Goal: Information Seeking & Learning: Learn about a topic

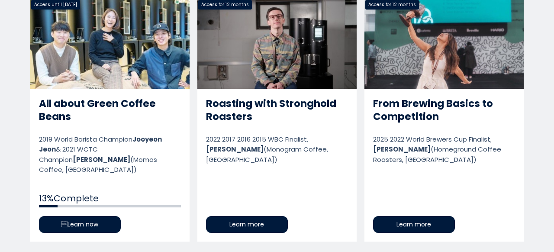
scroll to position [483, 0]
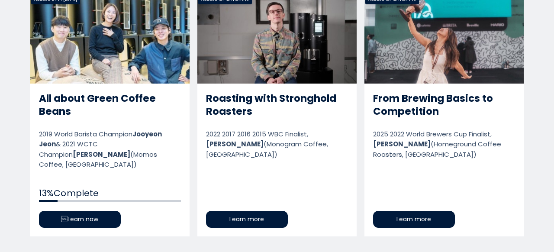
click at [110, 82] on link "All about Green Coffee Beans" at bounding box center [109, 115] width 159 height 242
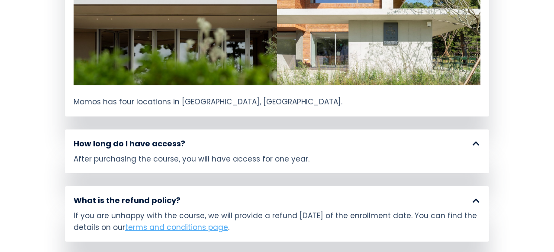
scroll to position [4971, 0]
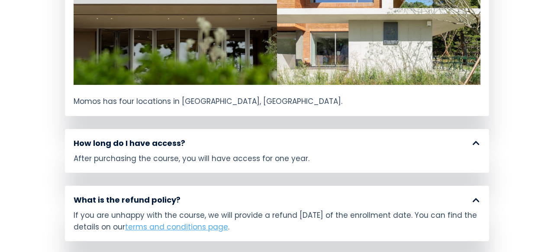
click at [443, 153] on div "After purchasing the course, you will have access for one year." at bounding box center [277, 158] width 407 height 11
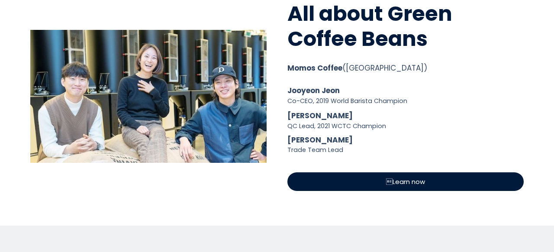
scroll to position [0, 0]
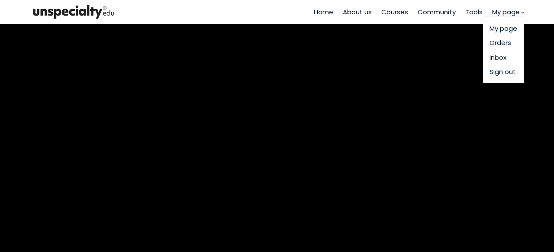
click at [496, 60] on link "Inbox" at bounding box center [504, 57] width 28 height 10
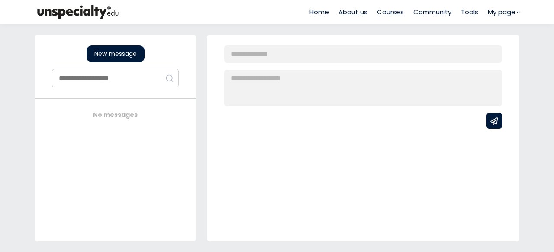
click at [467, 7] on span "Tools" at bounding box center [469, 12] width 17 height 10
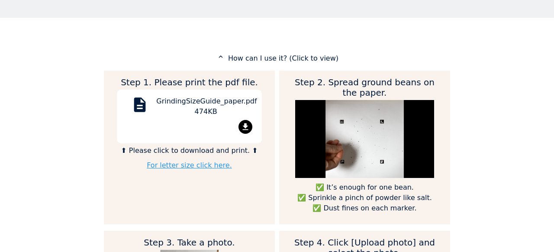
scroll to position [396, 0]
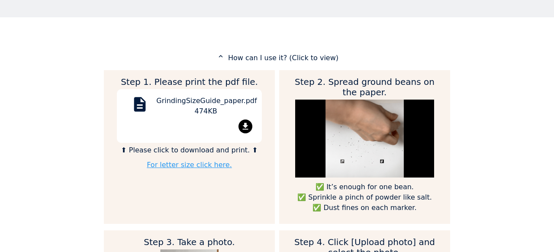
click at [323, 56] on p "expand_less How can I use it? (Click to view)" at bounding box center [277, 57] width 346 height 11
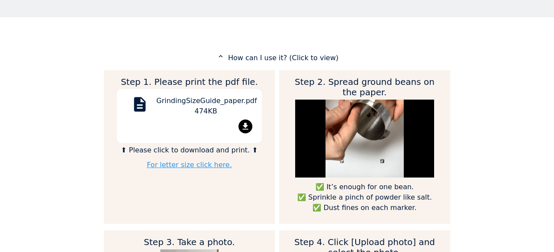
scroll to position [432194, 432474]
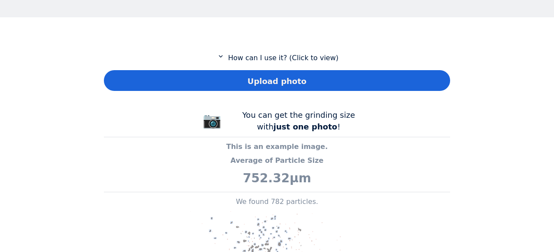
click at [323, 56] on p "expand_more How can I use it? (Click to view)" at bounding box center [277, 57] width 346 height 11
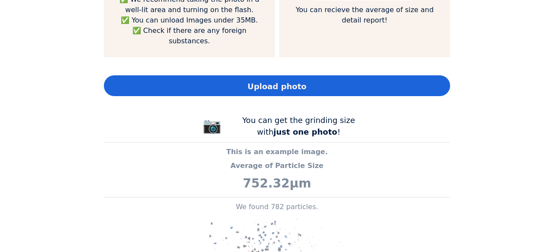
scroll to position [0, 0]
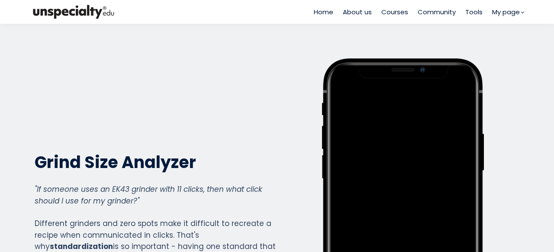
click at [385, 11] on span "Courses" at bounding box center [394, 12] width 27 height 10
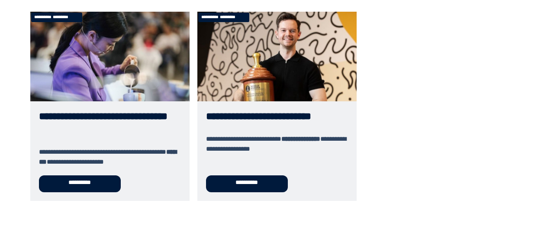
scroll to position [564, 0]
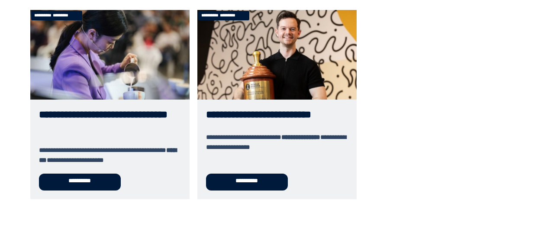
click at [284, 111] on link "**********" at bounding box center [276, 104] width 159 height 189
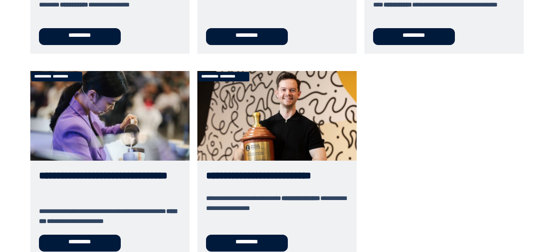
scroll to position [486, 0]
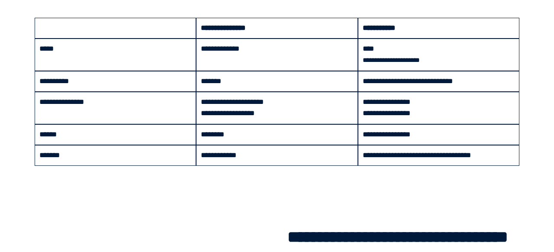
scroll to position [932, 0]
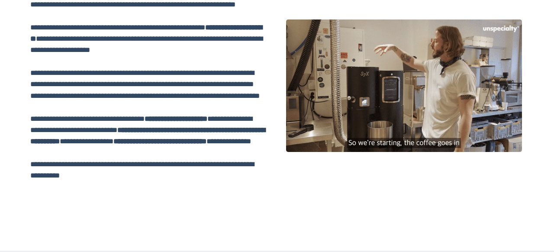
click at [413, 140] on div at bounding box center [404, 85] width 236 height 133
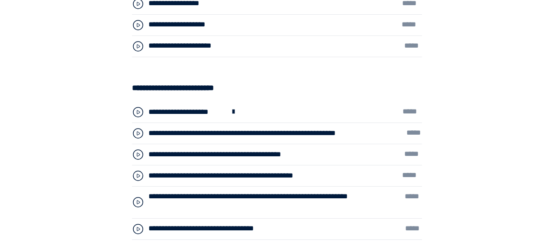
scroll to position [2795, 0]
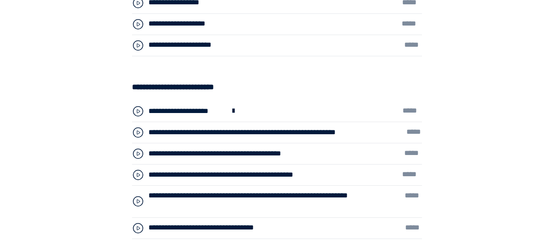
click at [230, 106] on span at bounding box center [233, 111] width 7 height 11
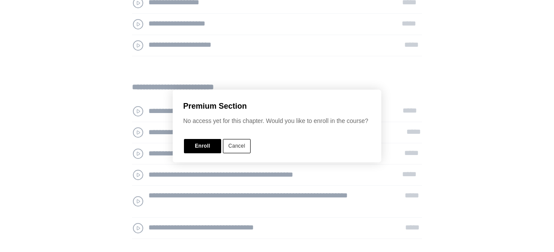
click at [236, 146] on button "Cancel" at bounding box center [237, 146] width 28 height 14
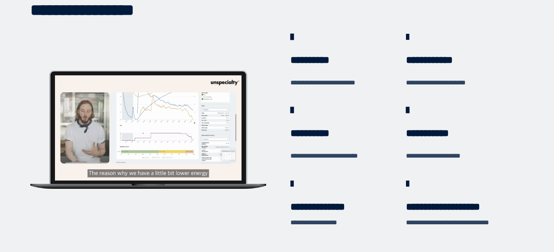
scroll to position [238, 0]
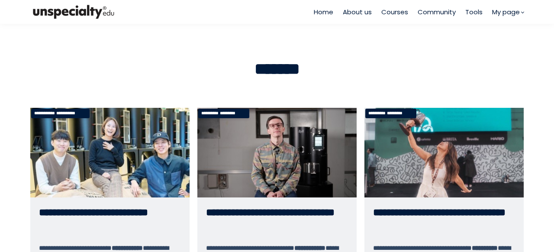
click at [323, 7] on span "Home" at bounding box center [323, 12] width 19 height 10
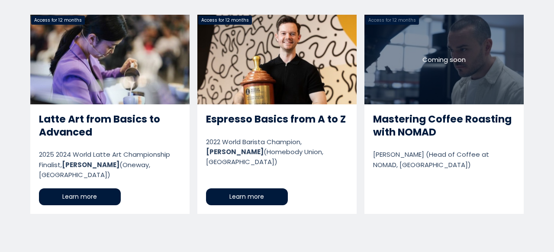
scroll to position [941, 0]
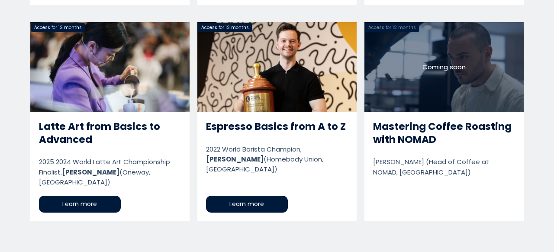
click at [407, 115] on link "Mastering Coffee Roasting with NOMAD" at bounding box center [443, 121] width 159 height 199
click at [448, 41] on link "Mastering Coffee Roasting with NOMAD" at bounding box center [443, 121] width 159 height 199
click at [394, 118] on link "Mastering Coffee Roasting with NOMAD" at bounding box center [443, 121] width 159 height 199
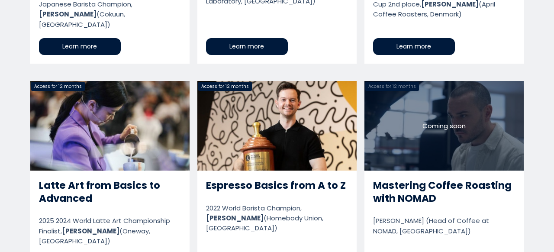
scroll to position [882, 0]
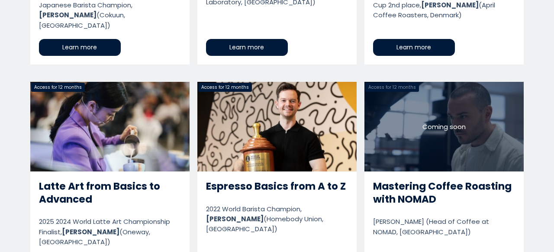
click at [113, 133] on link "Latte Art from Basics to Advanced" at bounding box center [109, 181] width 159 height 199
